Goal: Information Seeking & Learning: Learn about a topic

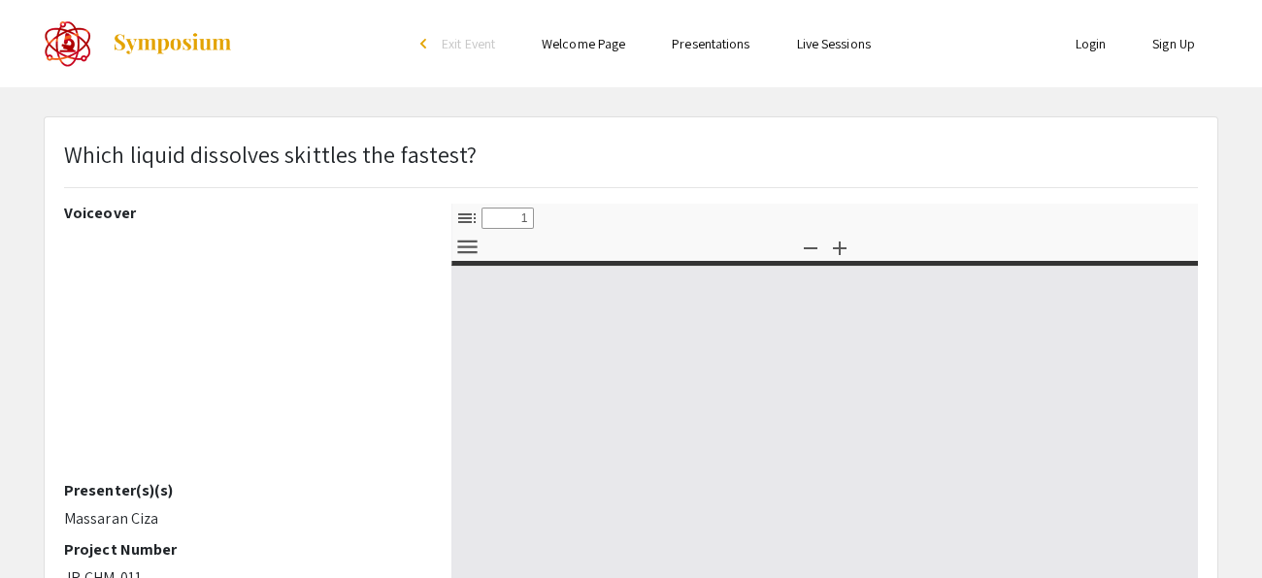
select select "custom"
type input "0"
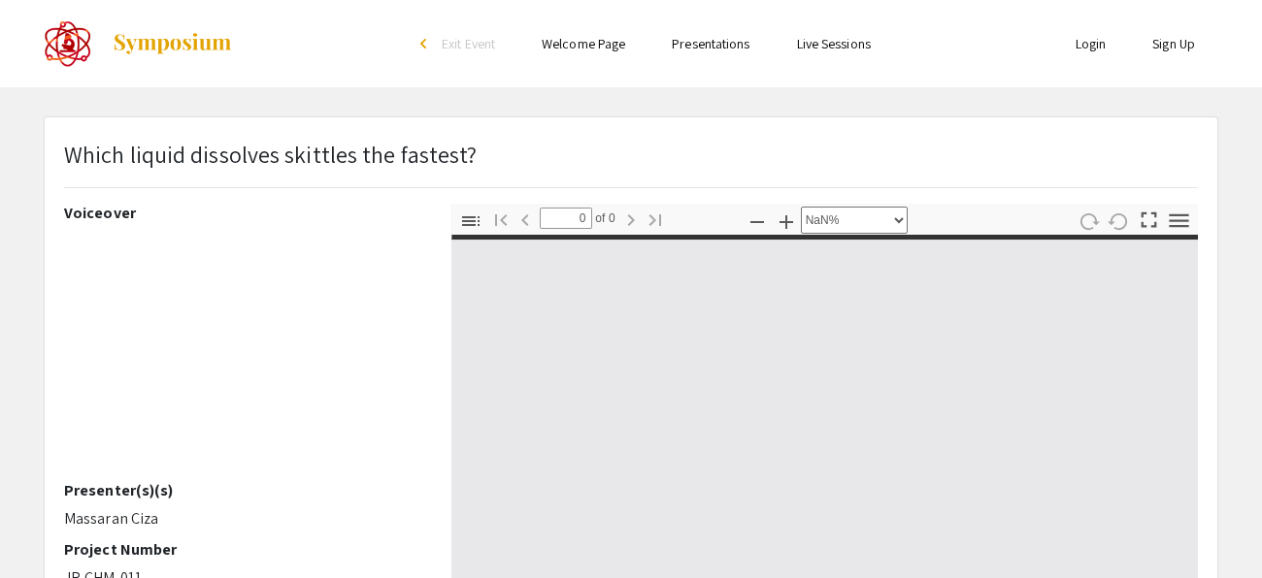
select select "auto"
type input "1"
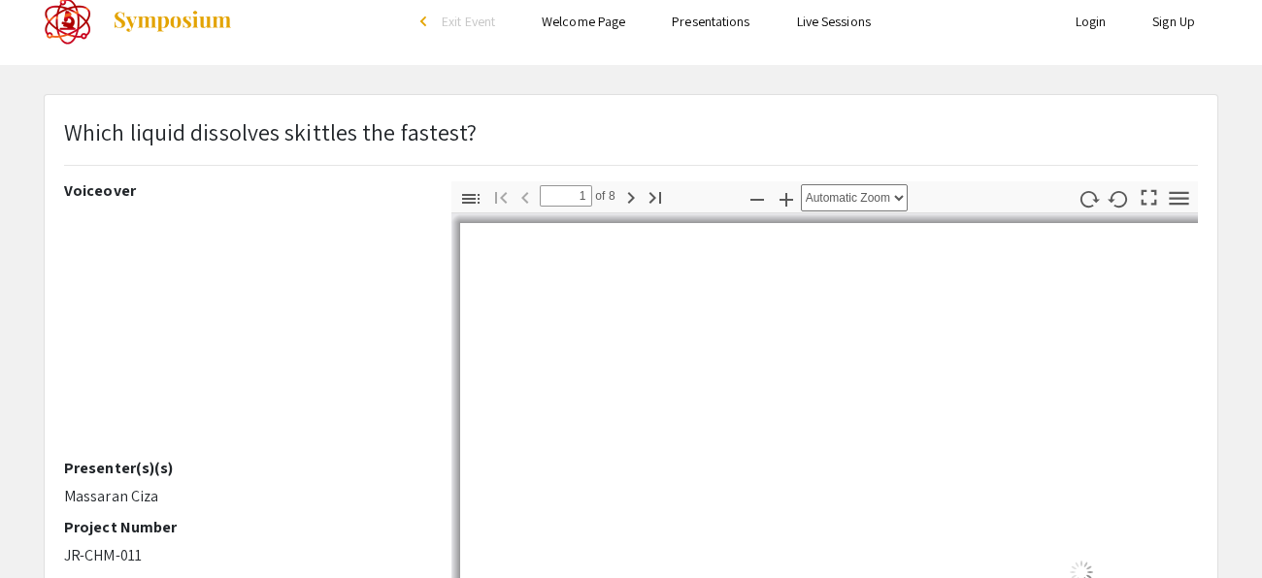
scroll to position [26, 0]
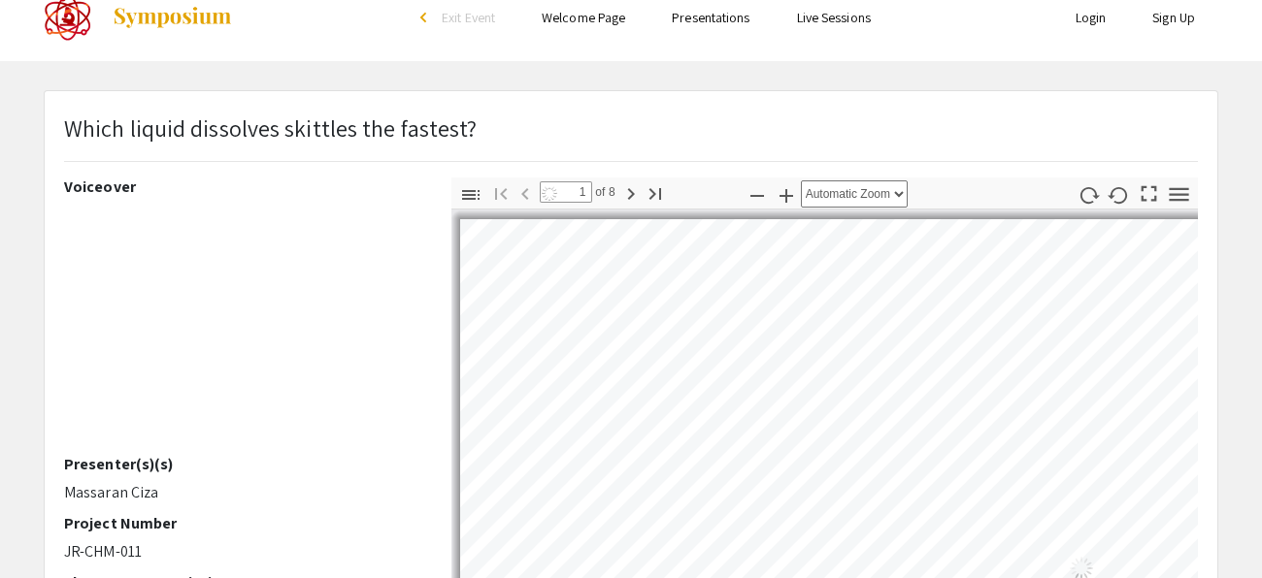
select select "auto"
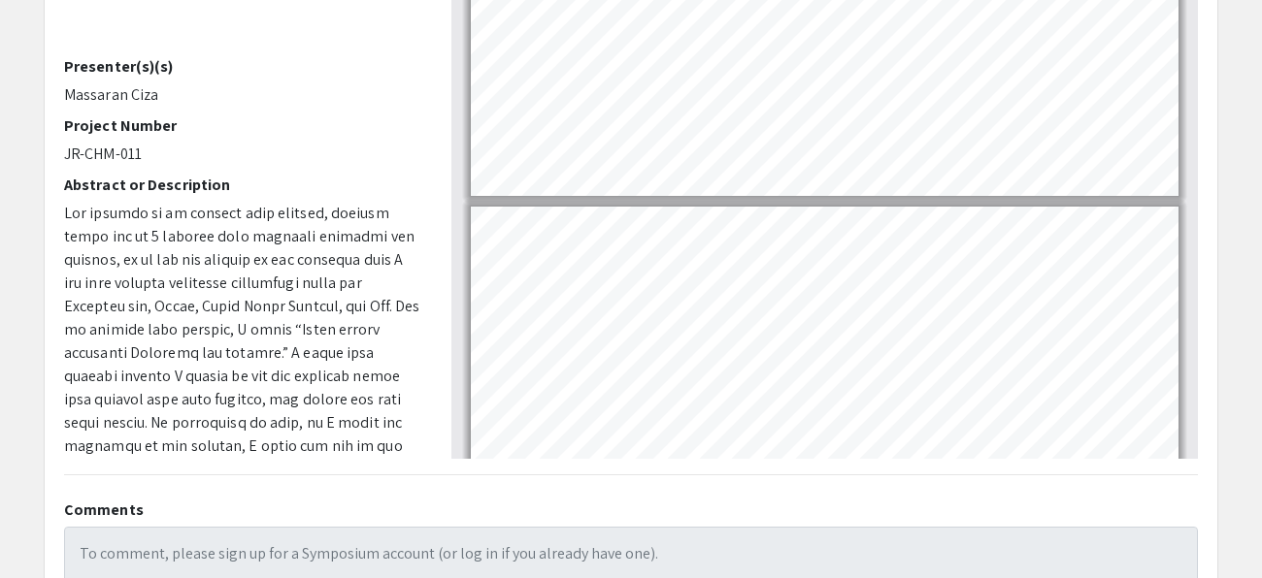
scroll to position [2067, 0]
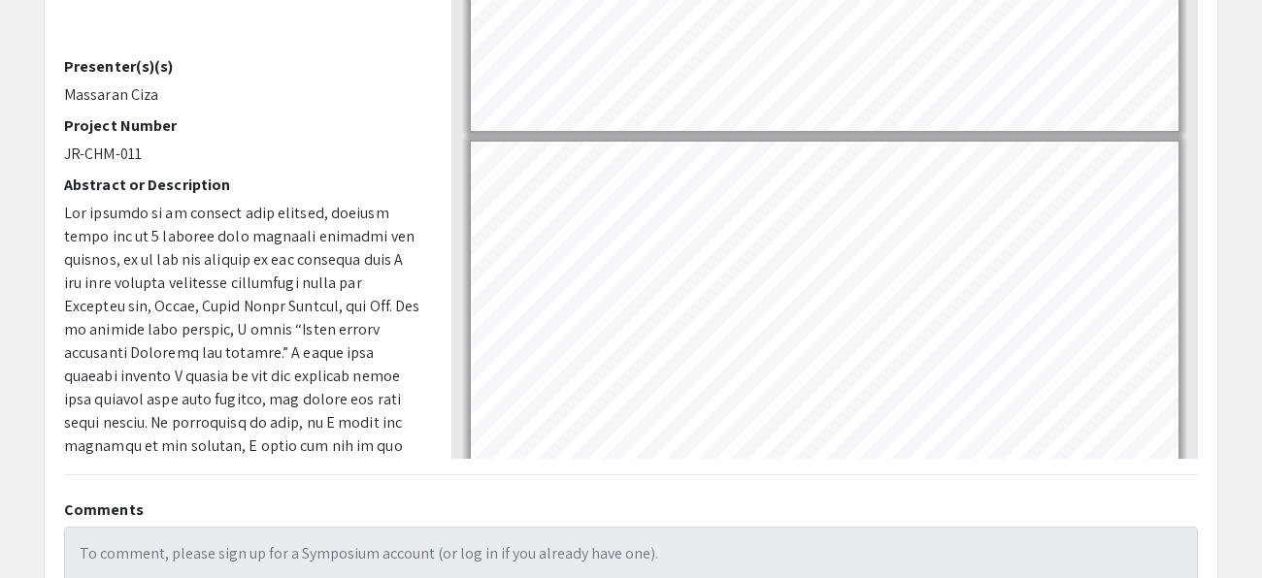
type input "8"
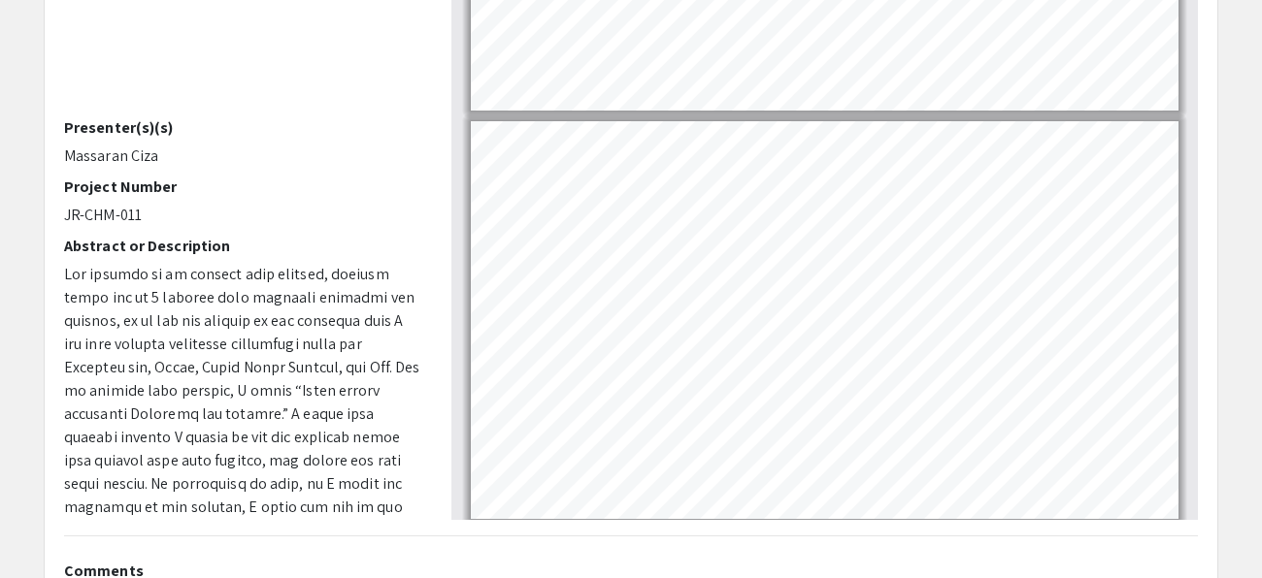
scroll to position [360, 0]
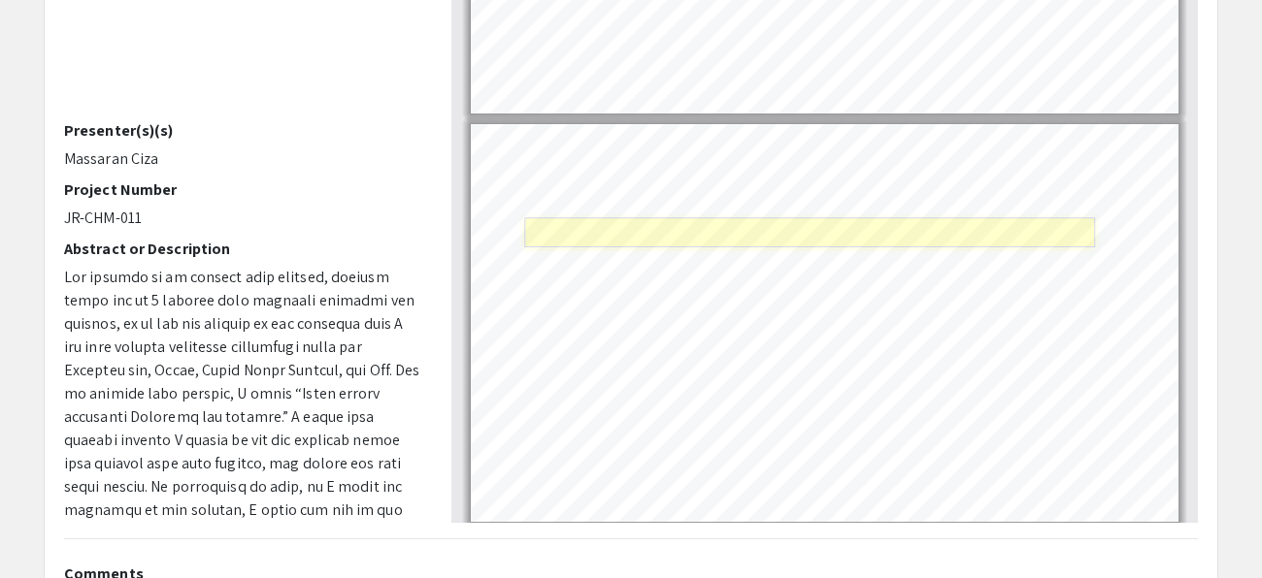
click at [900, 219] on link "Page 8" at bounding box center [810, 231] width 571 height 29
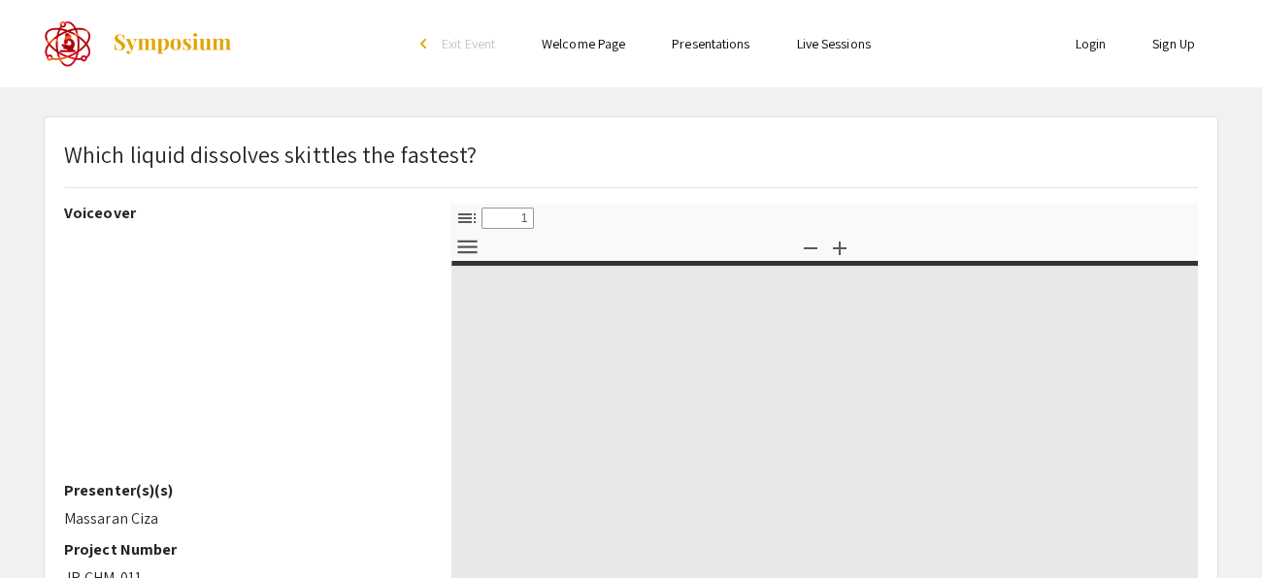
select select "custom"
type input "0"
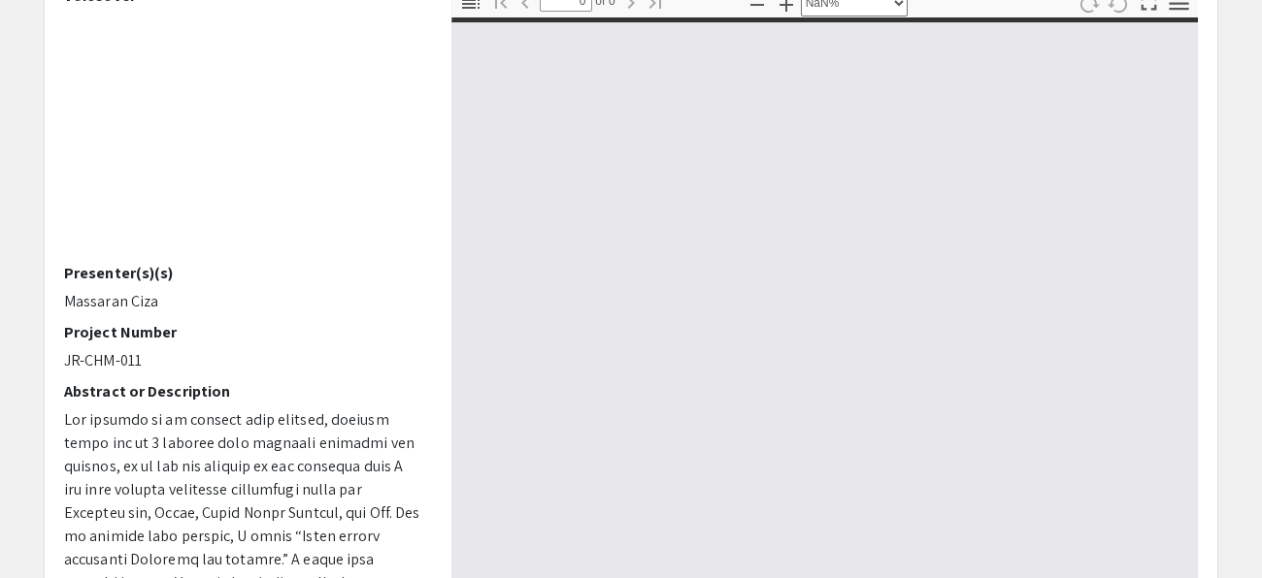
scroll to position [218, 0]
select select "auto"
type input "1"
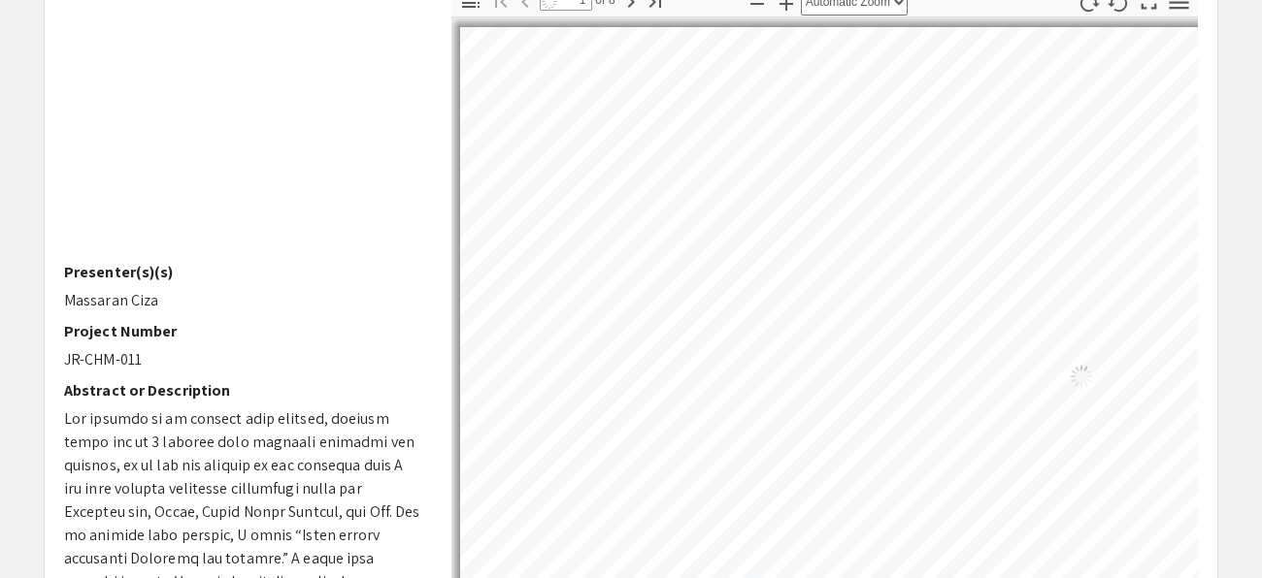
select select "auto"
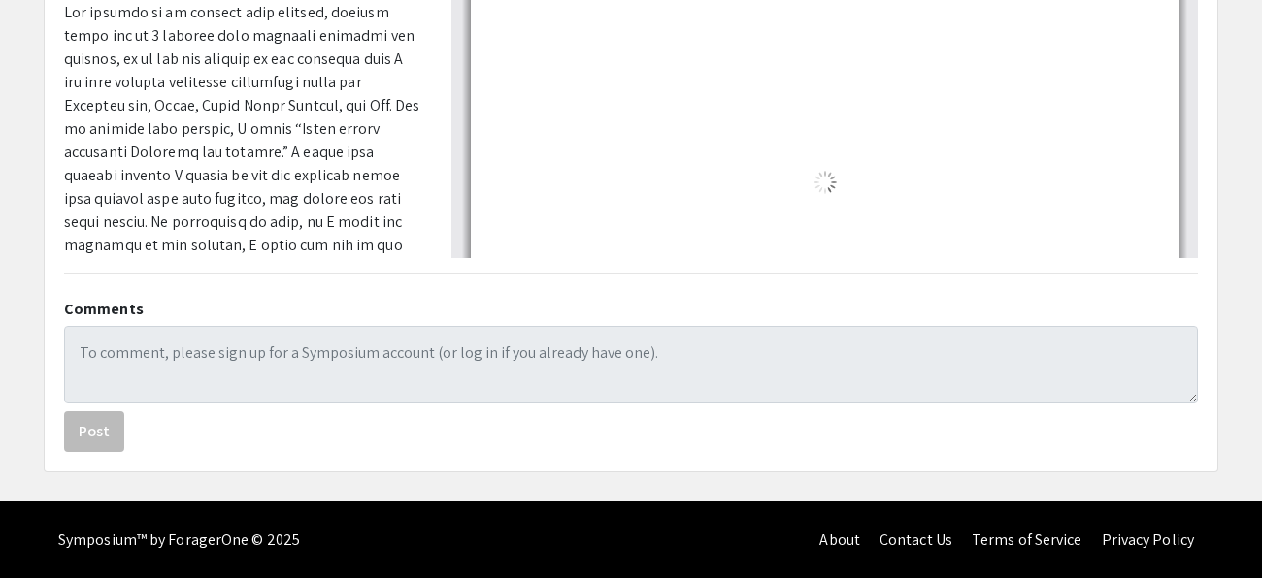
scroll to position [2621, 0]
type input "8"
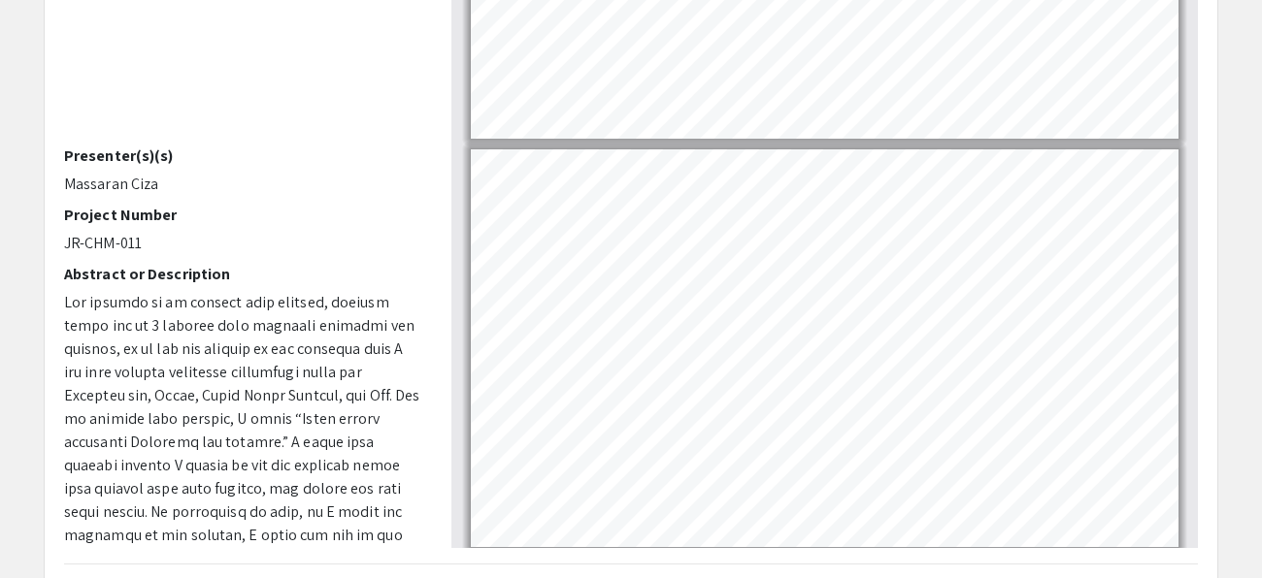
scroll to position [328, 0]
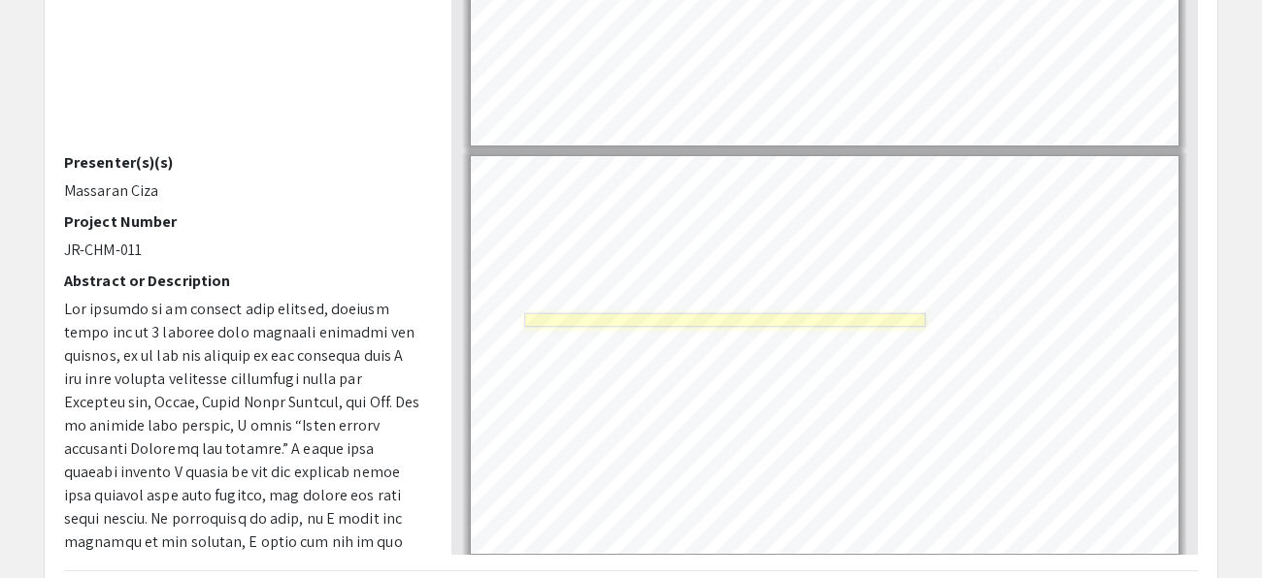
click at [896, 313] on link "Page 8" at bounding box center [725, 320] width 401 height 14
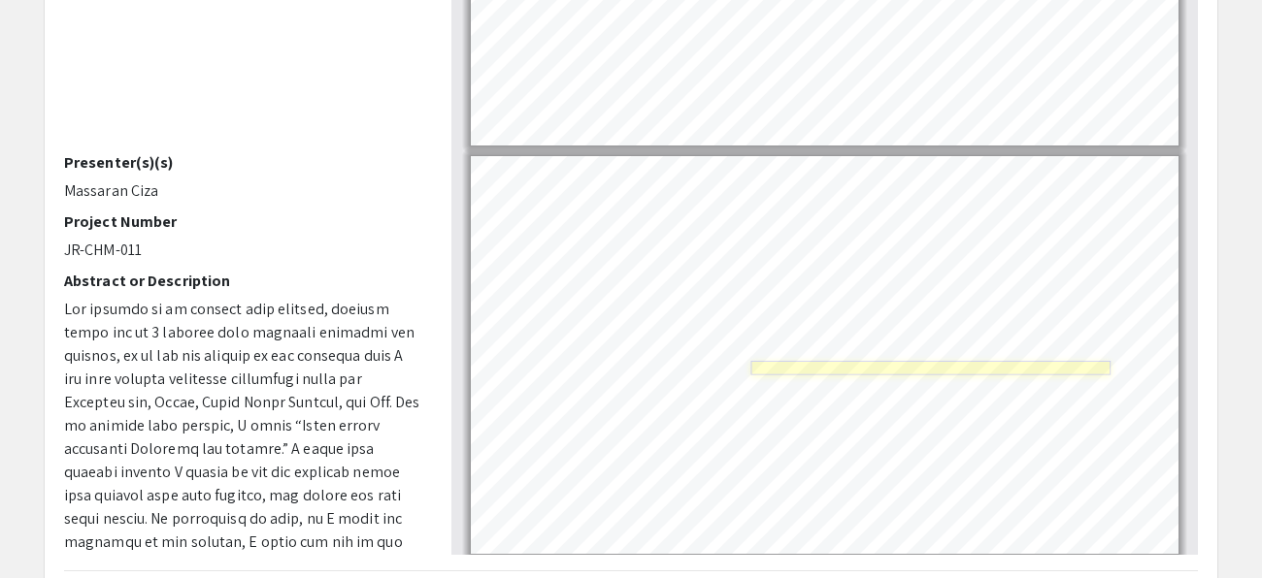
click at [797, 361] on link "Page 8" at bounding box center [931, 368] width 360 height 14
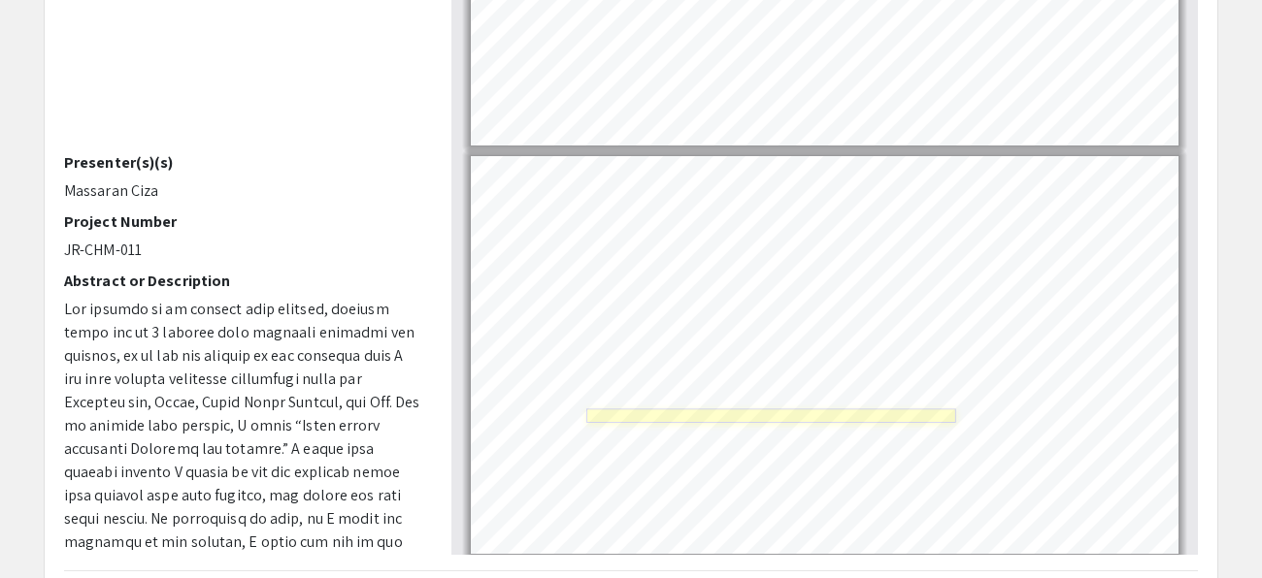
click at [726, 412] on link "Page 8" at bounding box center [770, 416] width 369 height 14
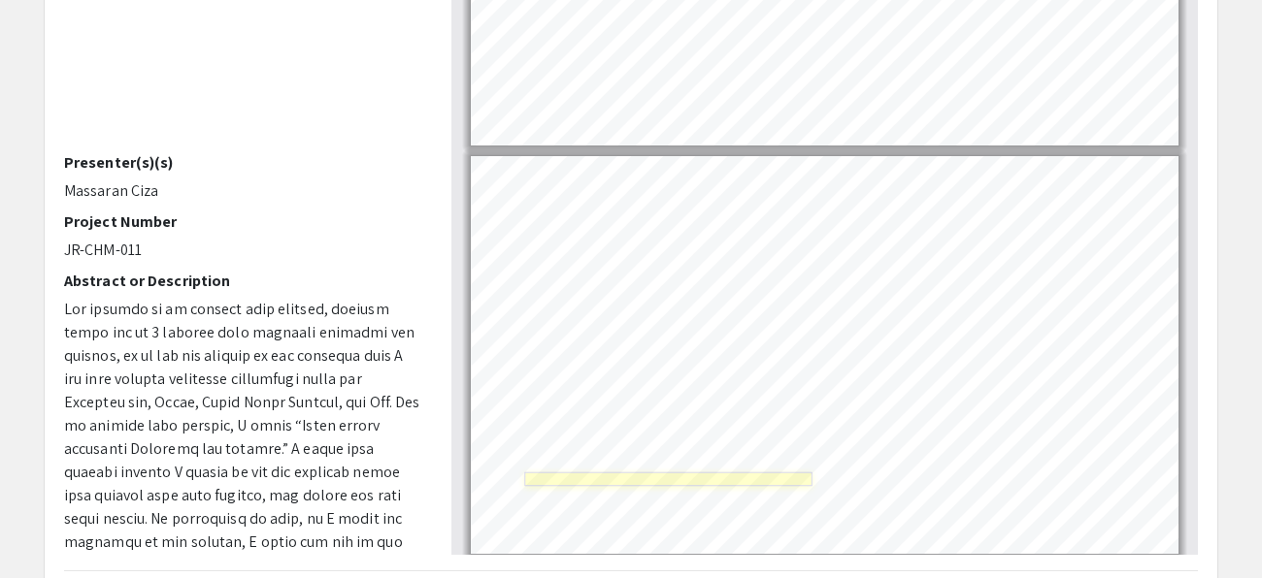
click at [697, 473] on link "Page 8" at bounding box center [668, 480] width 287 height 14
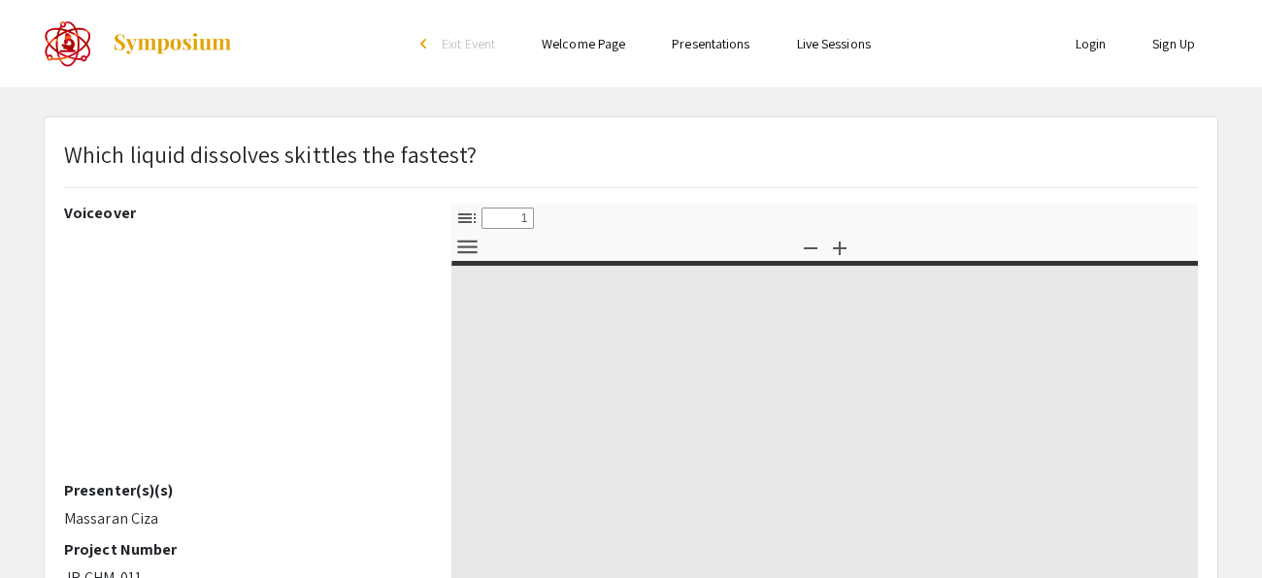
select select "custom"
type input "0"
select select "custom"
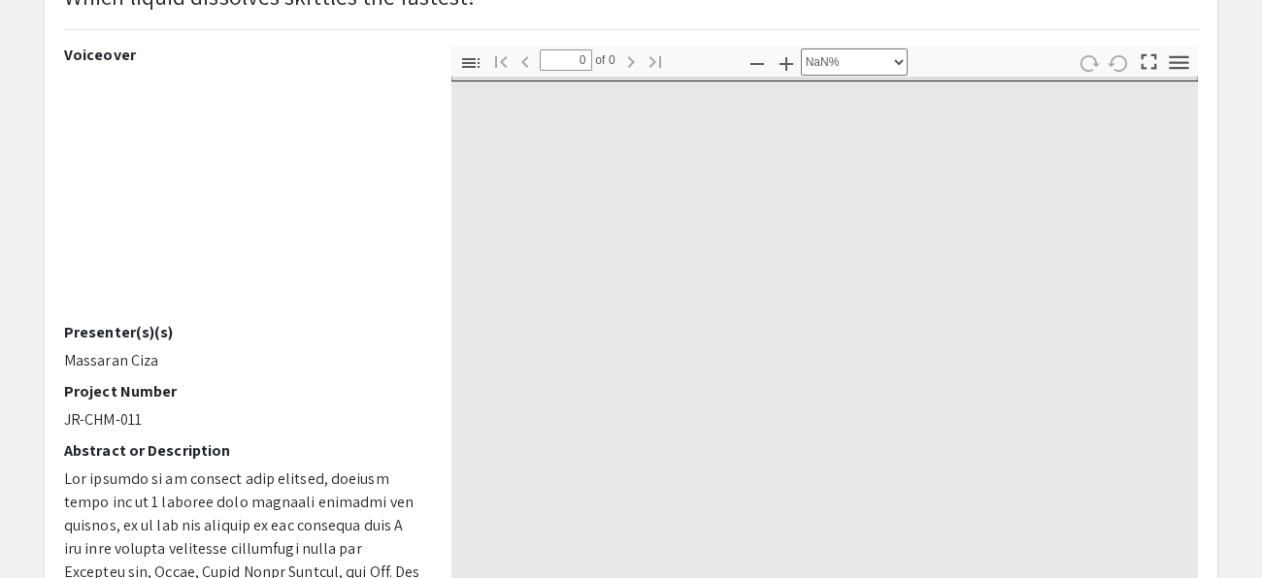
type input "1"
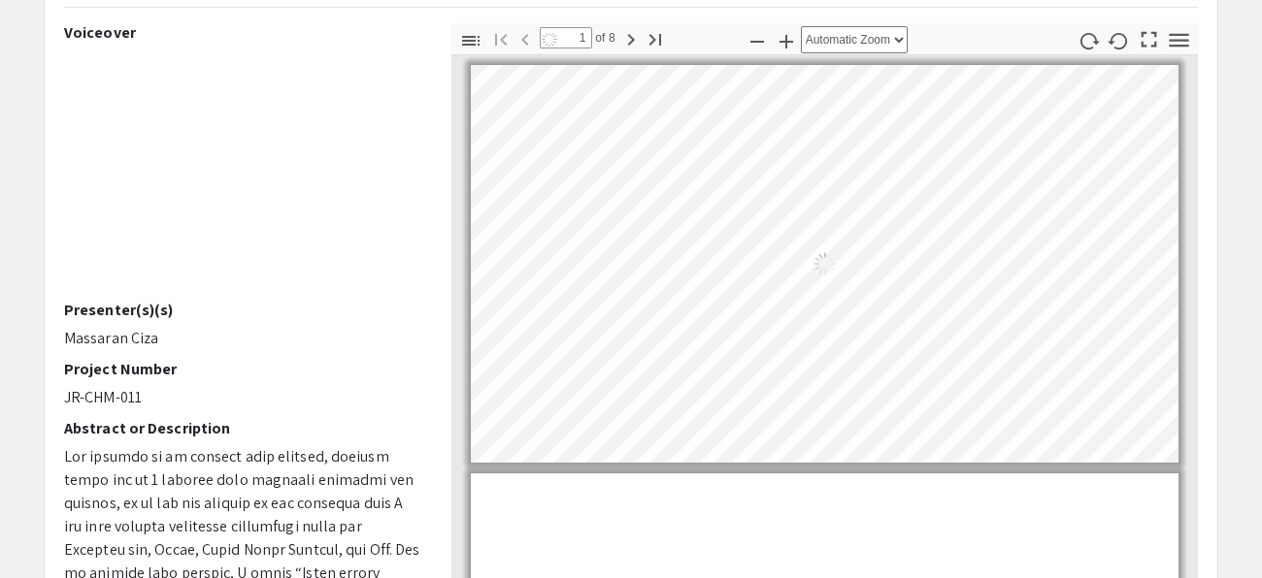
select select "auto"
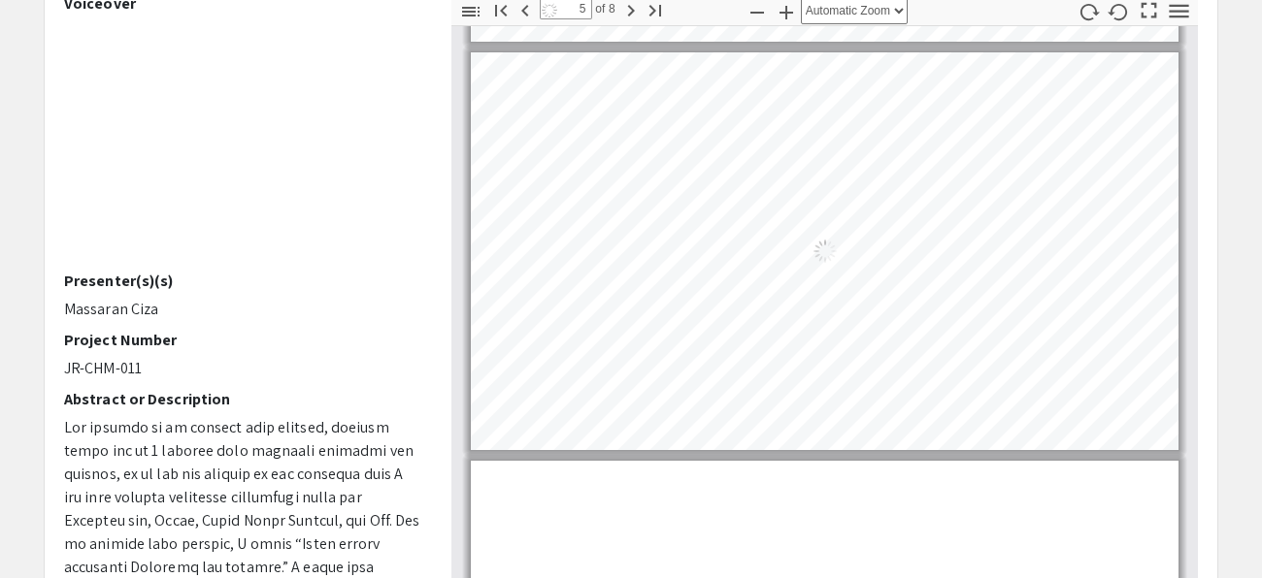
scroll to position [1621, 0]
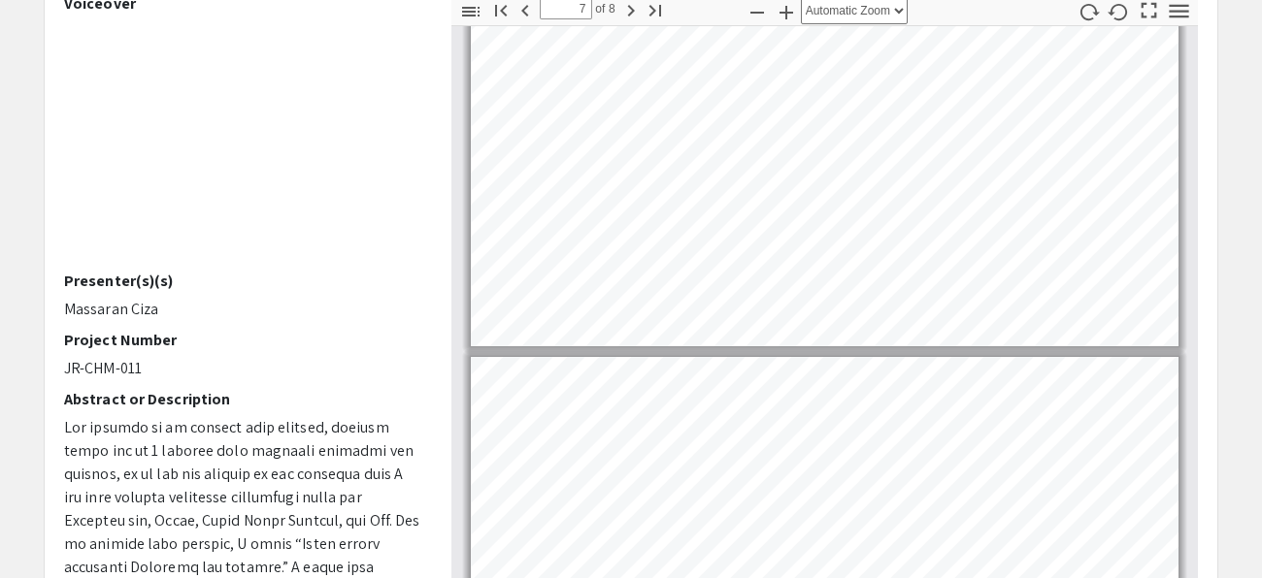
type input "8"
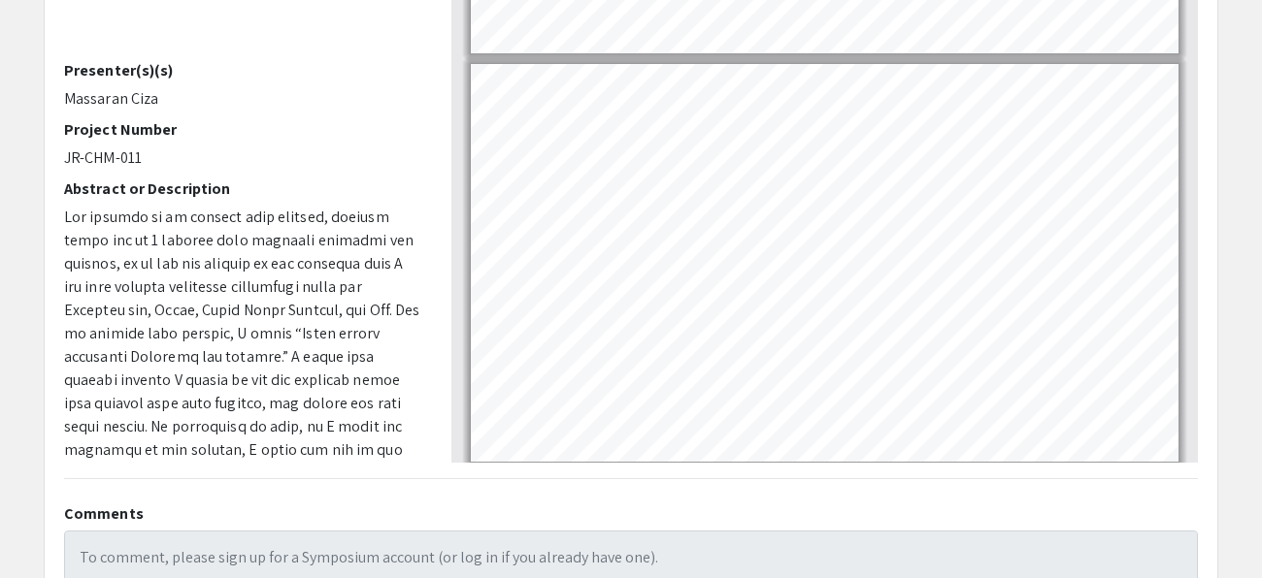
scroll to position [427, 0]
